Goal: Transaction & Acquisition: Purchase product/service

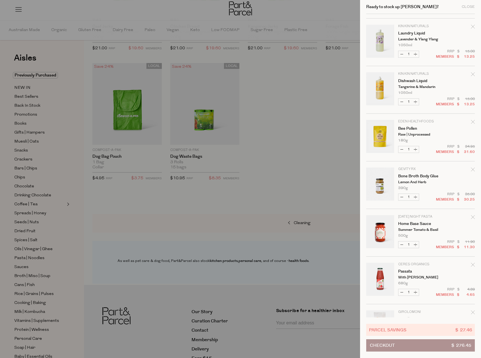
scroll to position [56, 0]
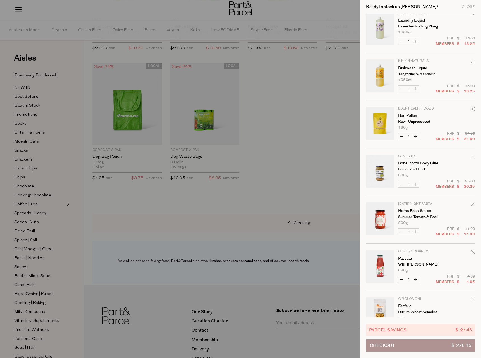
click at [472, 157] on icon "Remove Bone Broth Body Glue" at bounding box center [473, 156] width 4 height 4
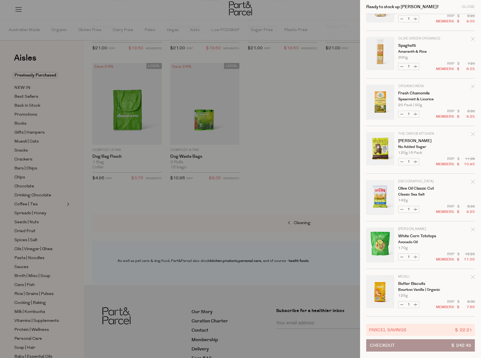
scroll to position [392, 0]
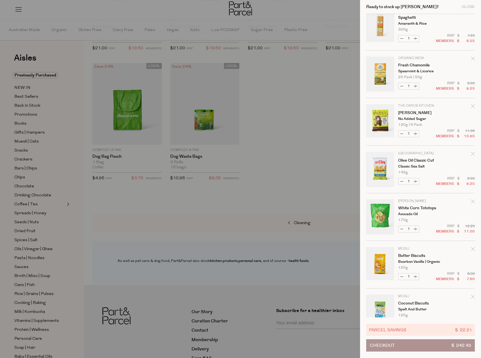
click at [416, 180] on button "Increase Olive Oil Classic Cut" at bounding box center [415, 181] width 7 height 6
type input "2"
click at [417, 228] on button "Increase White Corn Tototops" at bounding box center [415, 229] width 7 height 6
type input "2"
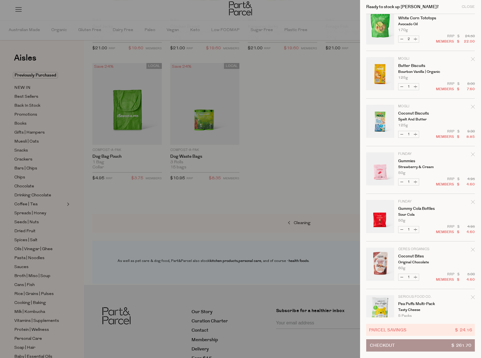
scroll to position [588, 0]
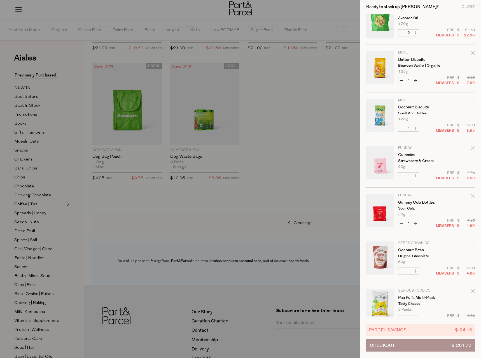
click at [473, 149] on icon "Remove Gummies" at bounding box center [473, 148] width 4 height 4
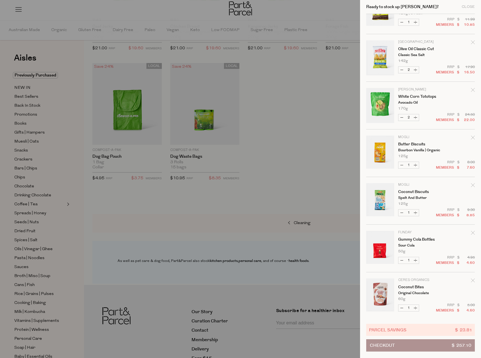
scroll to position [504, 0]
click at [473, 233] on icon "Remove Gummy Cola Bottles" at bounding box center [473, 232] width 4 height 4
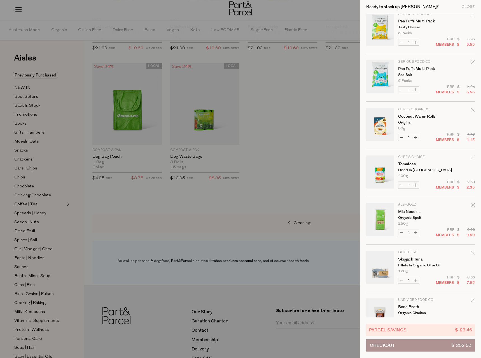
scroll to position [784, 0]
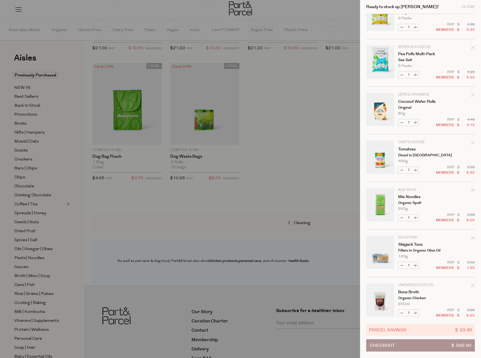
click at [416, 172] on button "Increase Tomatoes" at bounding box center [415, 170] width 7 height 6
type input "2"
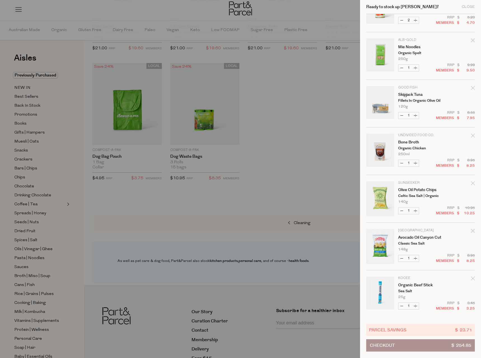
scroll to position [934, 0]
click at [471, 182] on icon "Remove Olive Oil Potato Chips" at bounding box center [473, 182] width 4 height 4
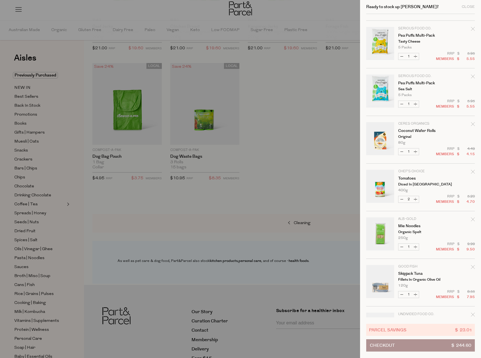
scroll to position [886, 0]
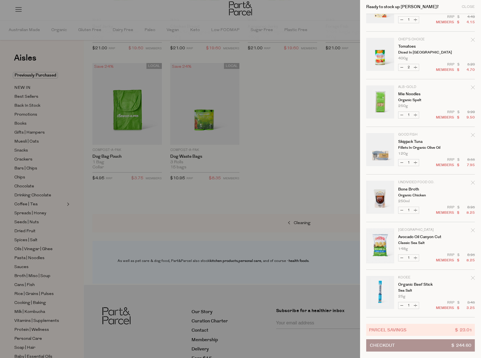
click at [416, 258] on button "Increase Avocado Oil Canyon Cut" at bounding box center [415, 257] width 7 height 6
type input "2"
click at [415, 304] on button "Increase Organic Beef Stick" at bounding box center [415, 305] width 7 height 6
type input "2"
click at [416, 307] on button "Increase Organic Beef Stick" at bounding box center [415, 305] width 7 height 6
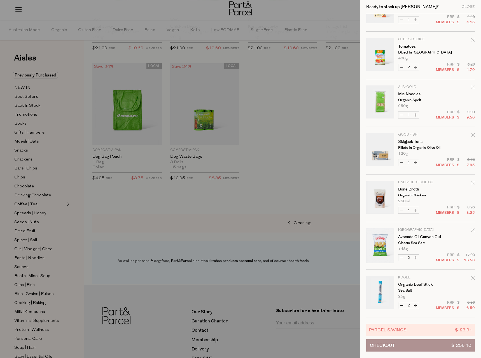
type input "3"
click at [414, 162] on button "Increase Skipjack Tuna" at bounding box center [415, 162] width 7 height 6
type input "2"
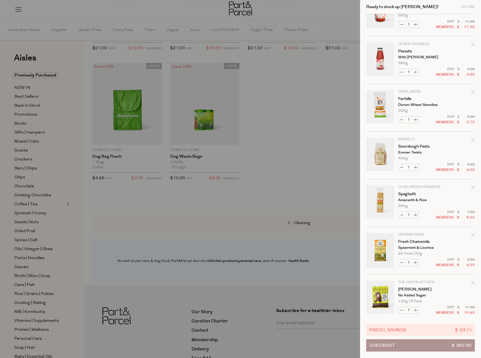
scroll to position [215, 0]
click at [472, 93] on icon "Remove Farfalle" at bounding box center [473, 93] width 4 height 4
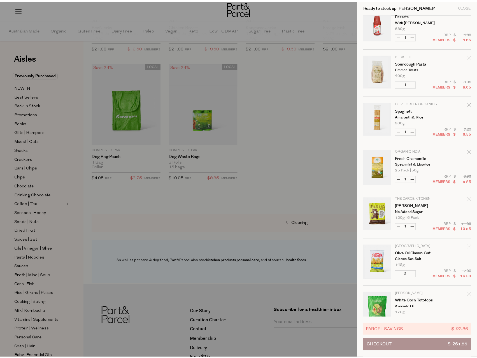
scroll to position [83, 0]
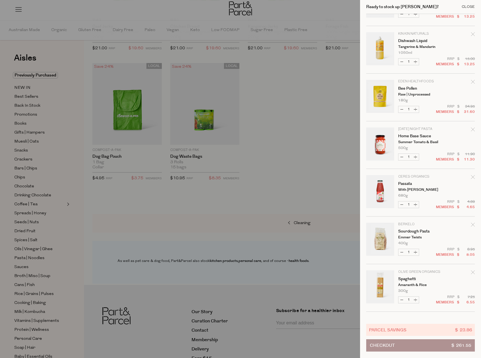
click at [465, 8] on div "Close" at bounding box center [467, 7] width 13 height 4
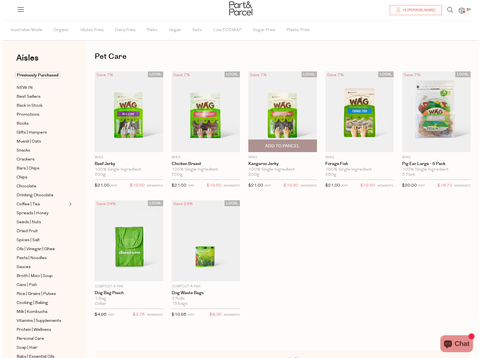
scroll to position [0, 0]
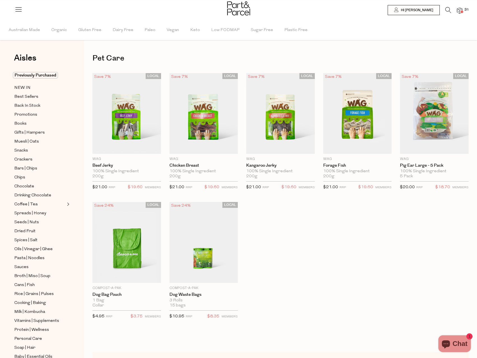
click at [448, 10] on icon at bounding box center [448, 10] width 6 height 6
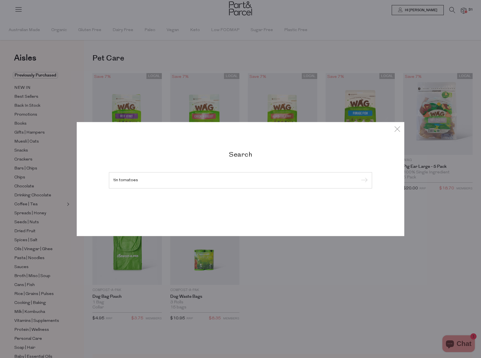
type input "tin tomatoes"
click at [359, 176] on input "submit" at bounding box center [363, 180] width 8 height 8
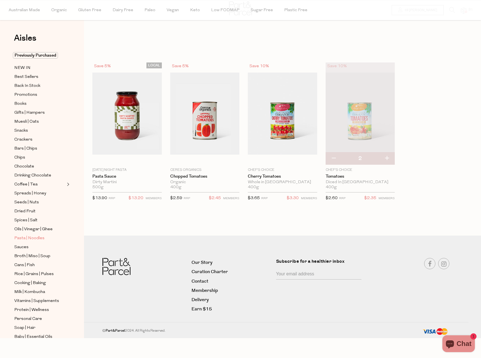
click at [29, 235] on span "Pasta | Noodles" at bounding box center [29, 238] width 30 height 7
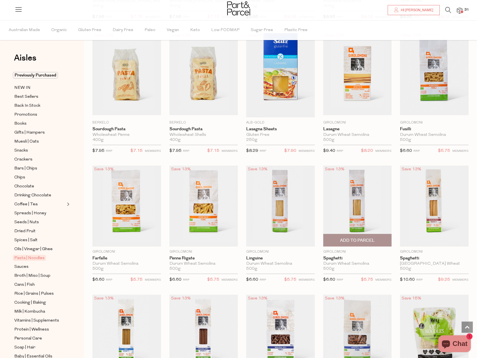
scroll to position [560, 0]
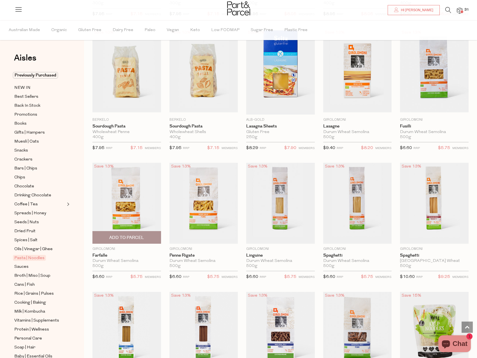
click at [131, 237] on span "Add To Parcel" at bounding box center [126, 237] width 35 height 6
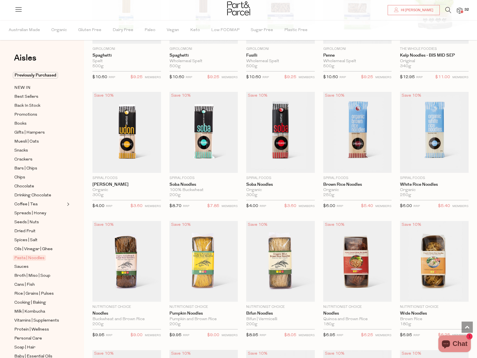
scroll to position [979, 0]
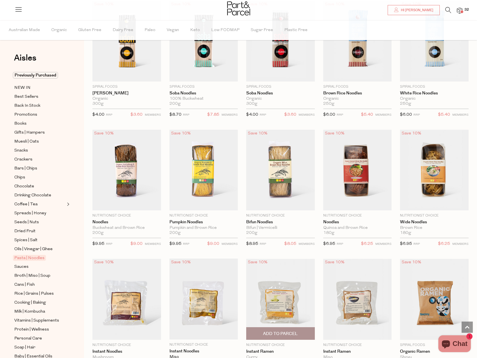
scroll to position [1140, 0]
